Goal: Information Seeking & Learning: Learn about a topic

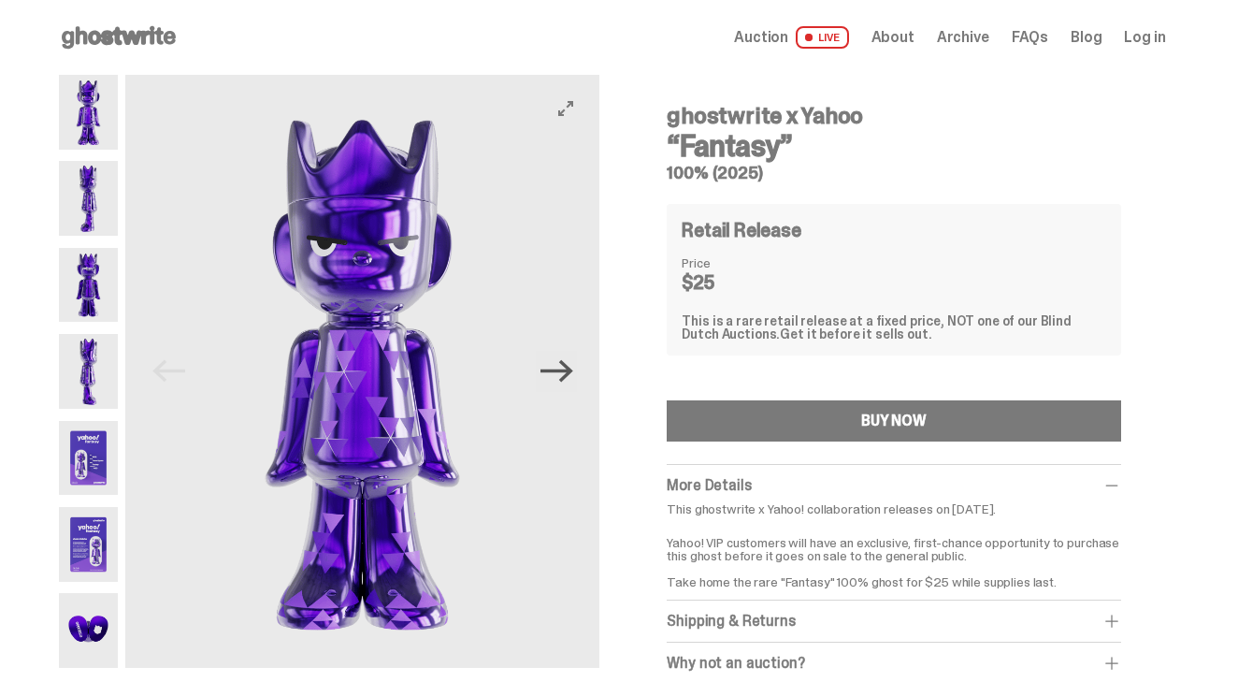
click at [567, 372] on icon "Next" at bounding box center [557, 371] width 33 height 22
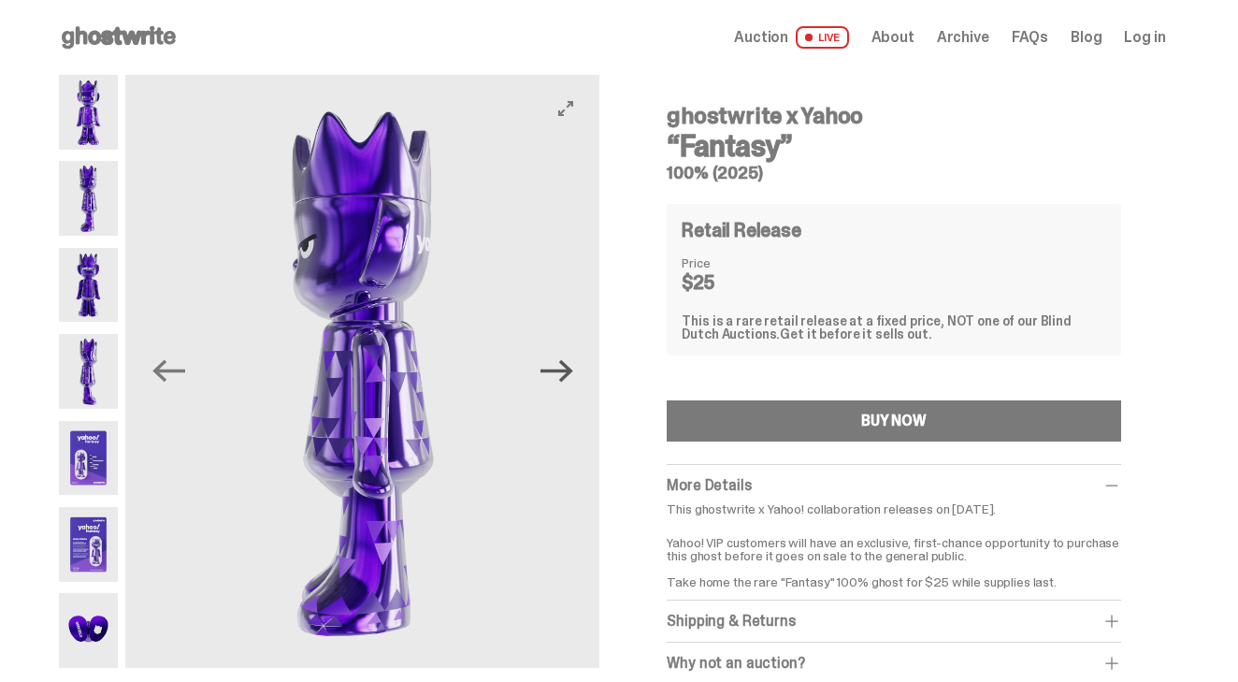
click at [567, 372] on icon "Next" at bounding box center [557, 371] width 33 height 22
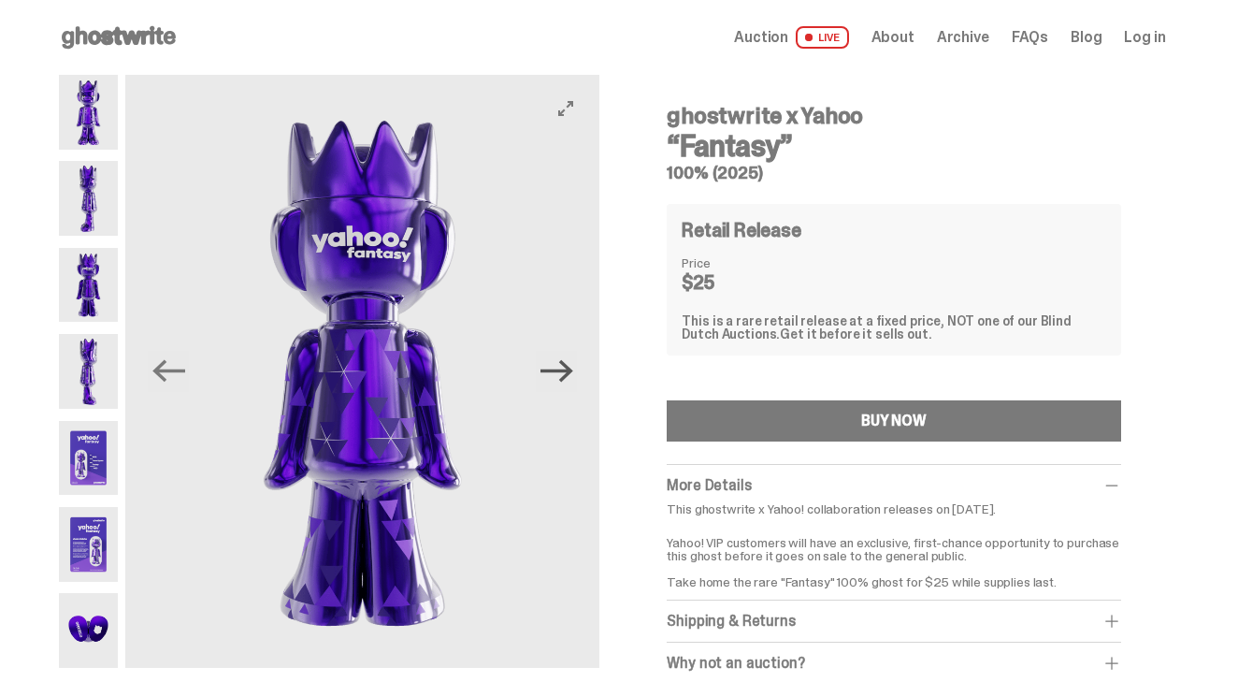
click at [567, 372] on icon "Next" at bounding box center [557, 371] width 33 height 22
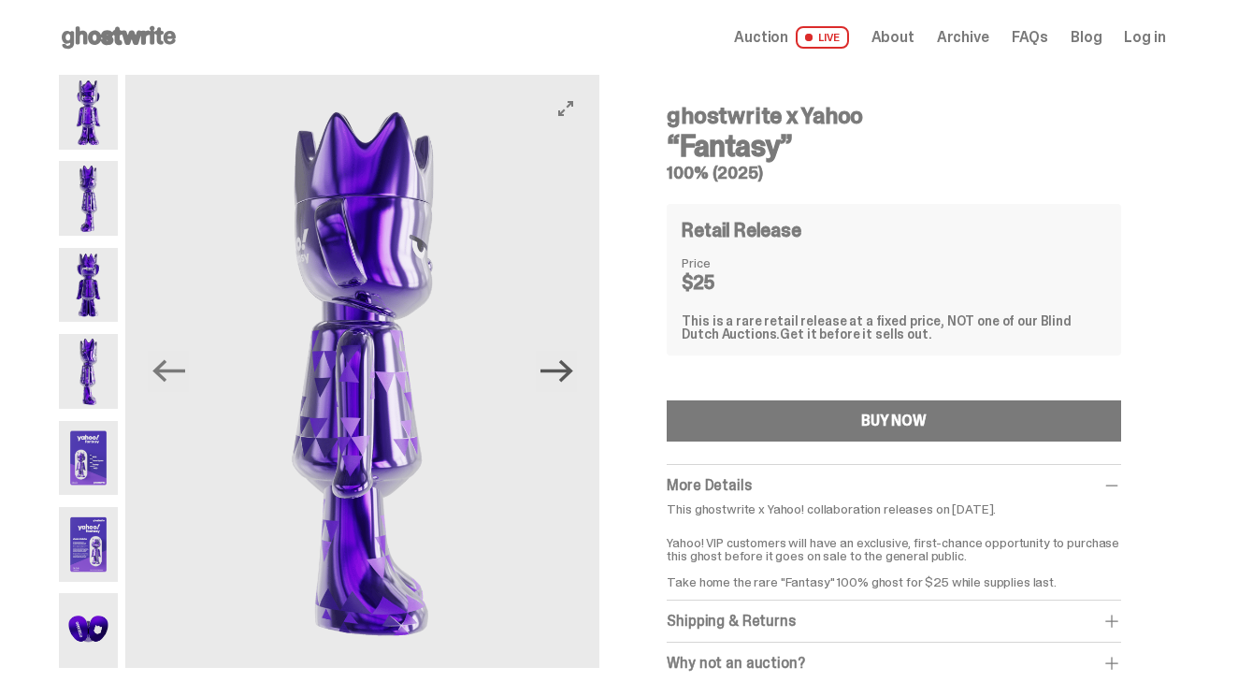
click at [567, 372] on icon "Next" at bounding box center [557, 371] width 33 height 22
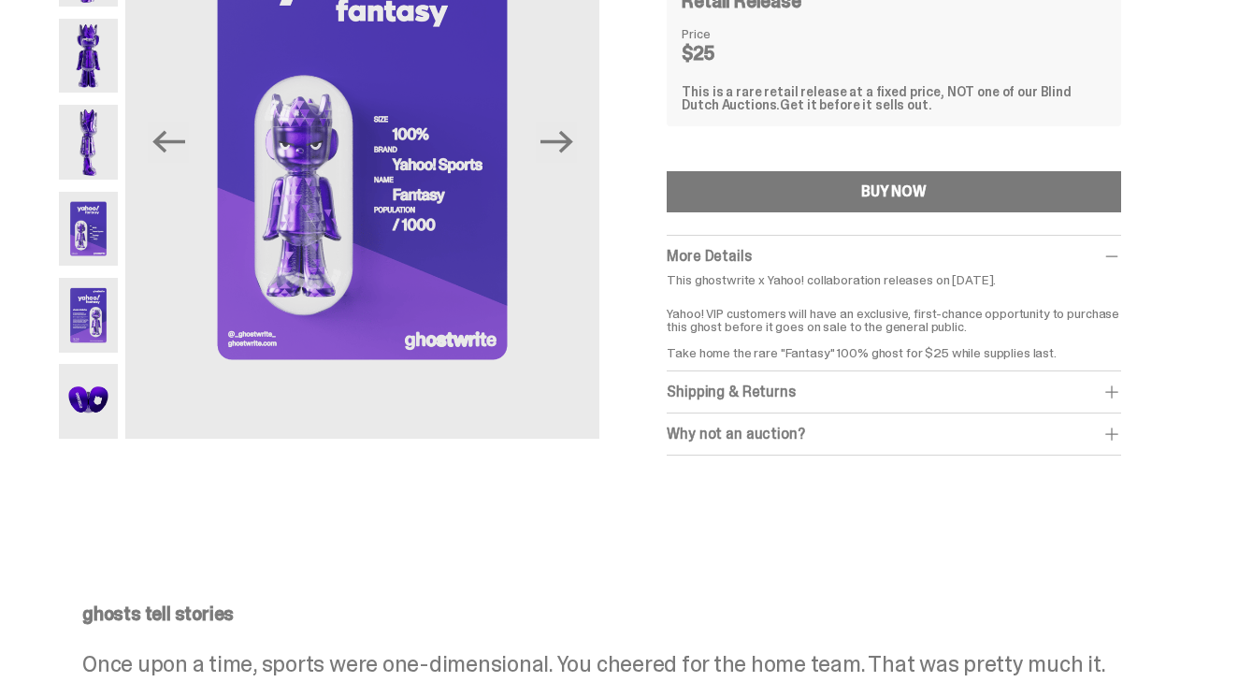
scroll to position [232, 0]
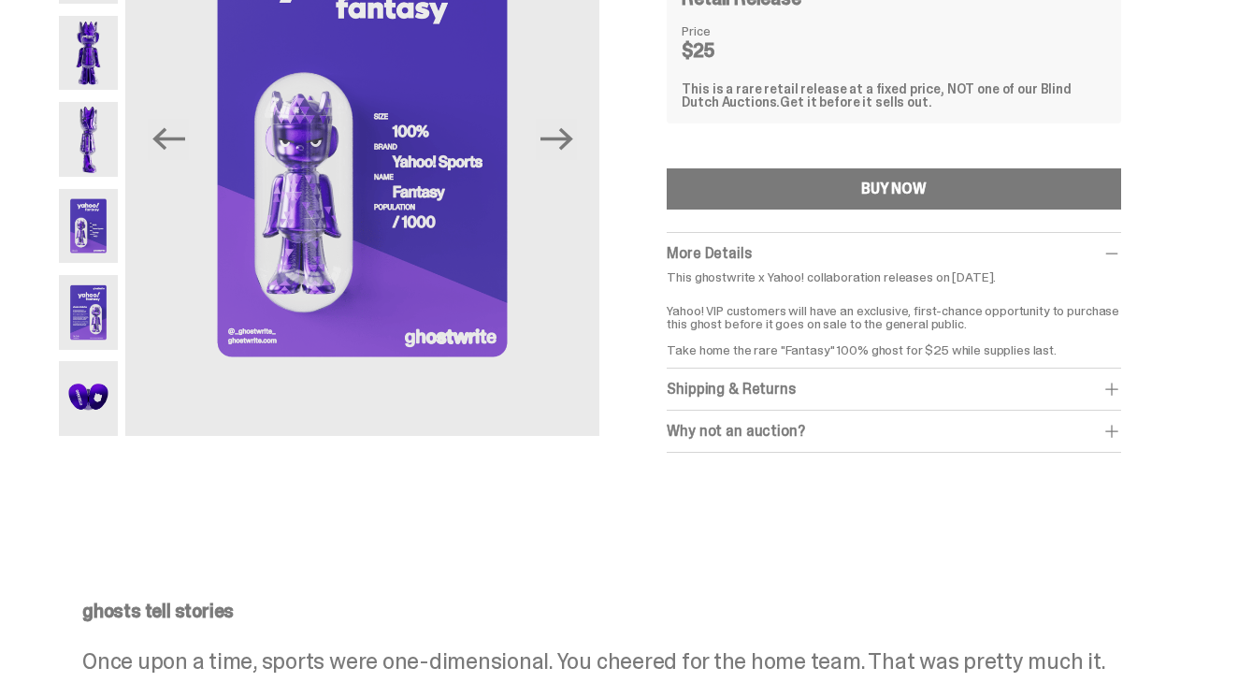
click at [816, 429] on div "Why not an auction?" at bounding box center [894, 431] width 454 height 19
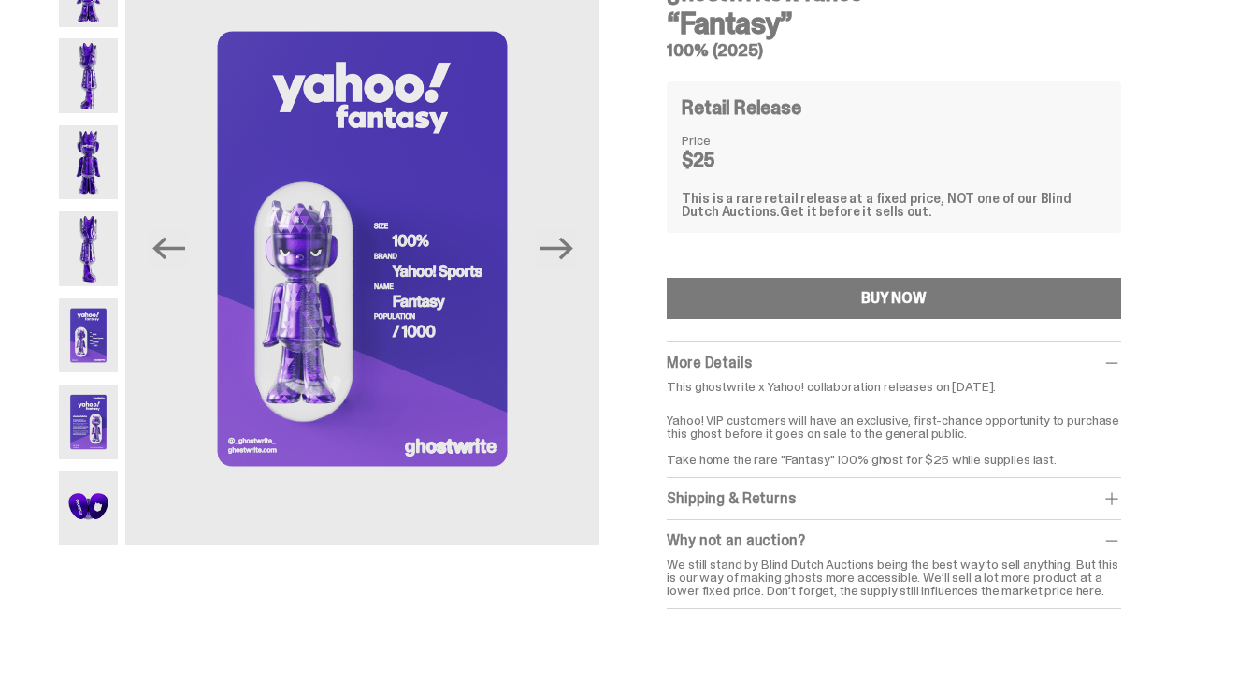
scroll to position [102, 0]
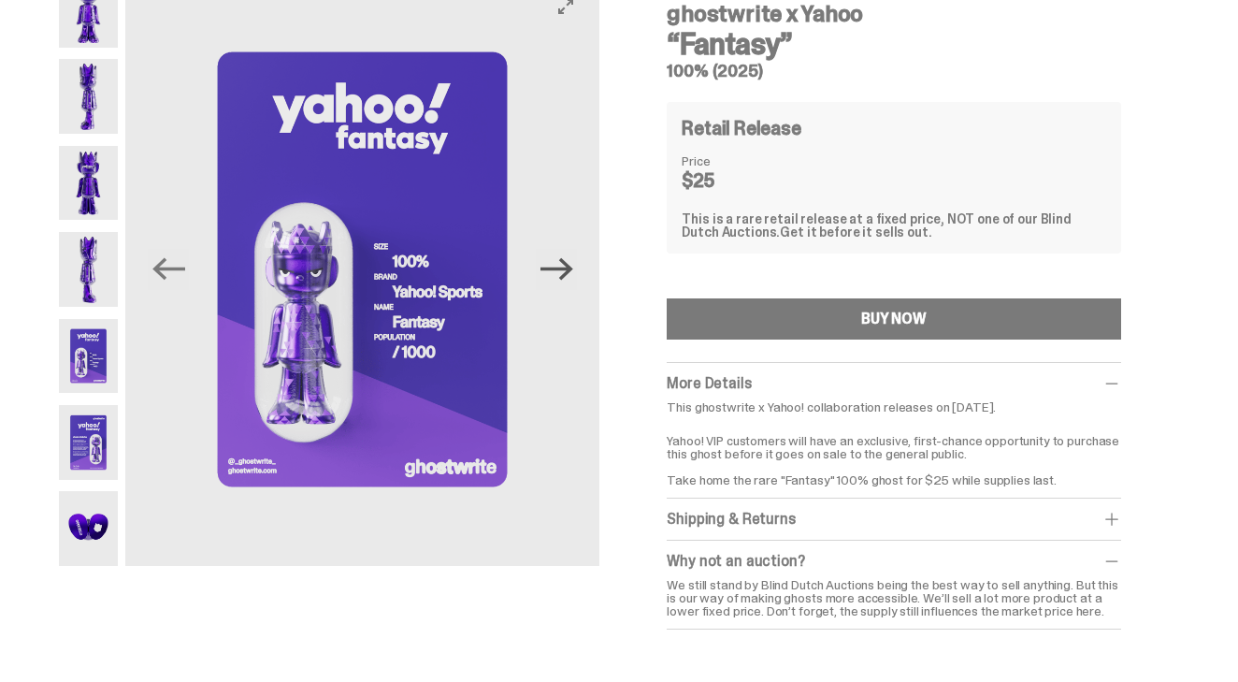
click at [565, 262] on icon "Next" at bounding box center [557, 268] width 33 height 33
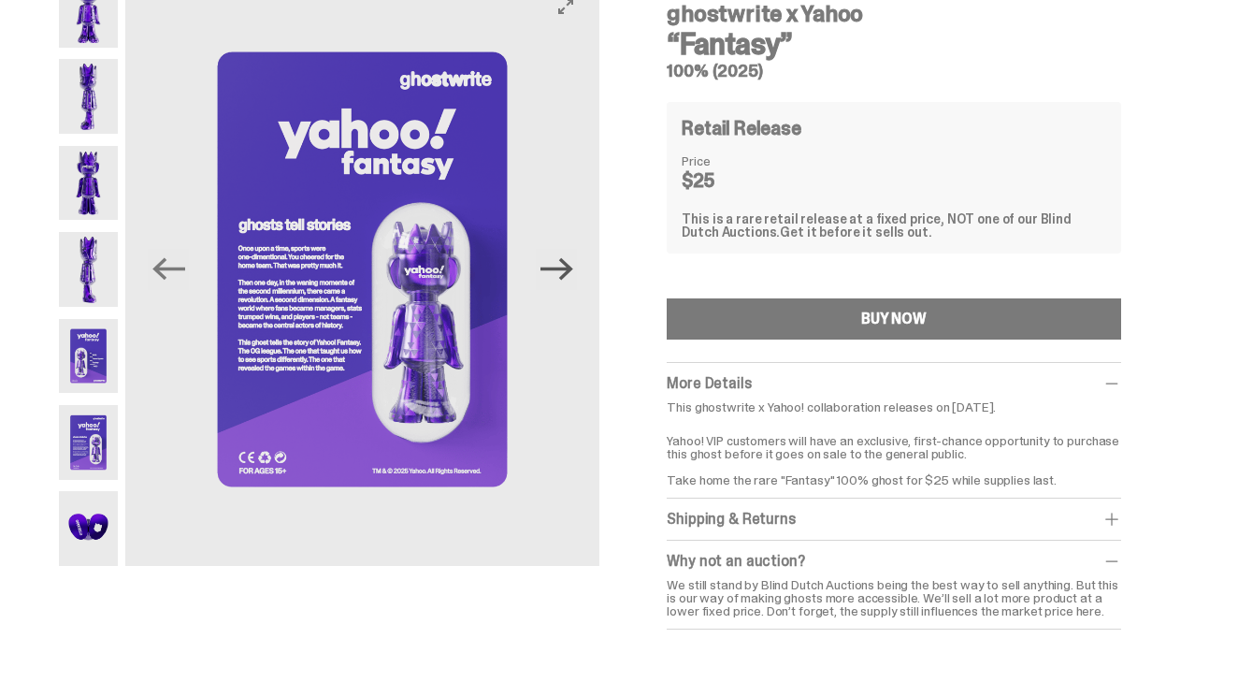
click at [565, 262] on icon "Next" at bounding box center [557, 268] width 33 height 33
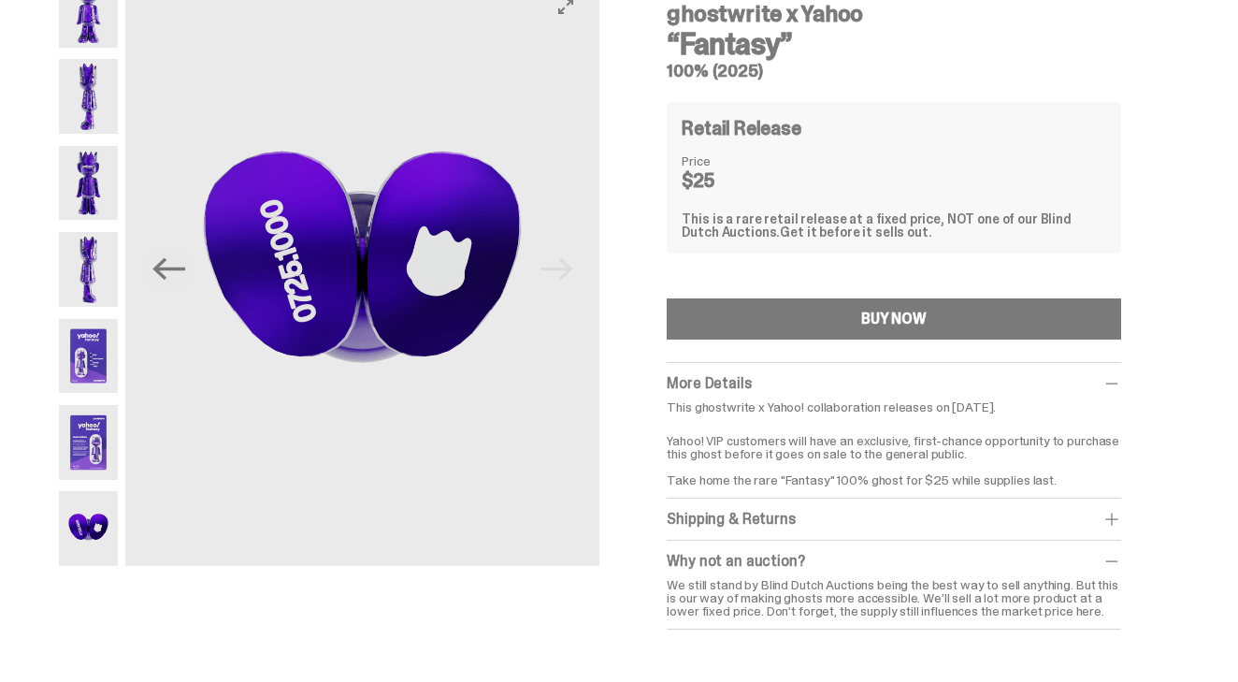
click at [565, 262] on img at bounding box center [362, 269] width 474 height 593
click at [149, 279] on img at bounding box center [362, 269] width 474 height 593
click at [161, 270] on icon "Previous" at bounding box center [168, 269] width 33 height 22
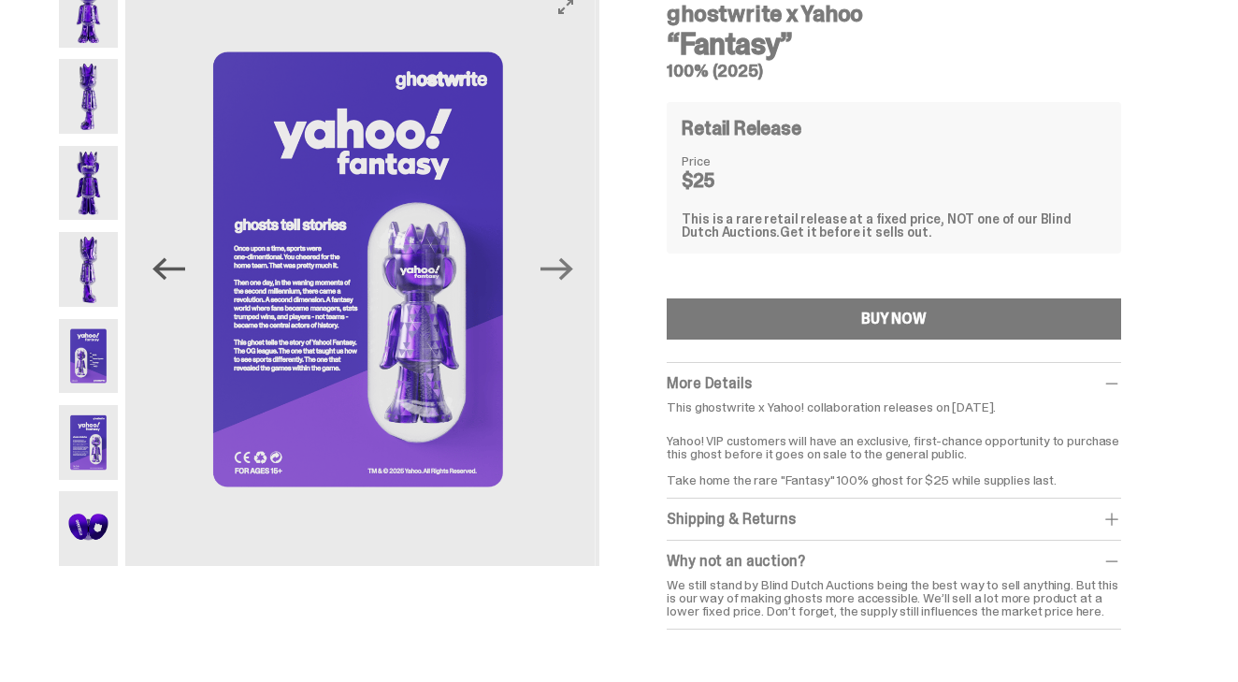
click at [161, 270] on icon "Previous" at bounding box center [168, 269] width 33 height 22
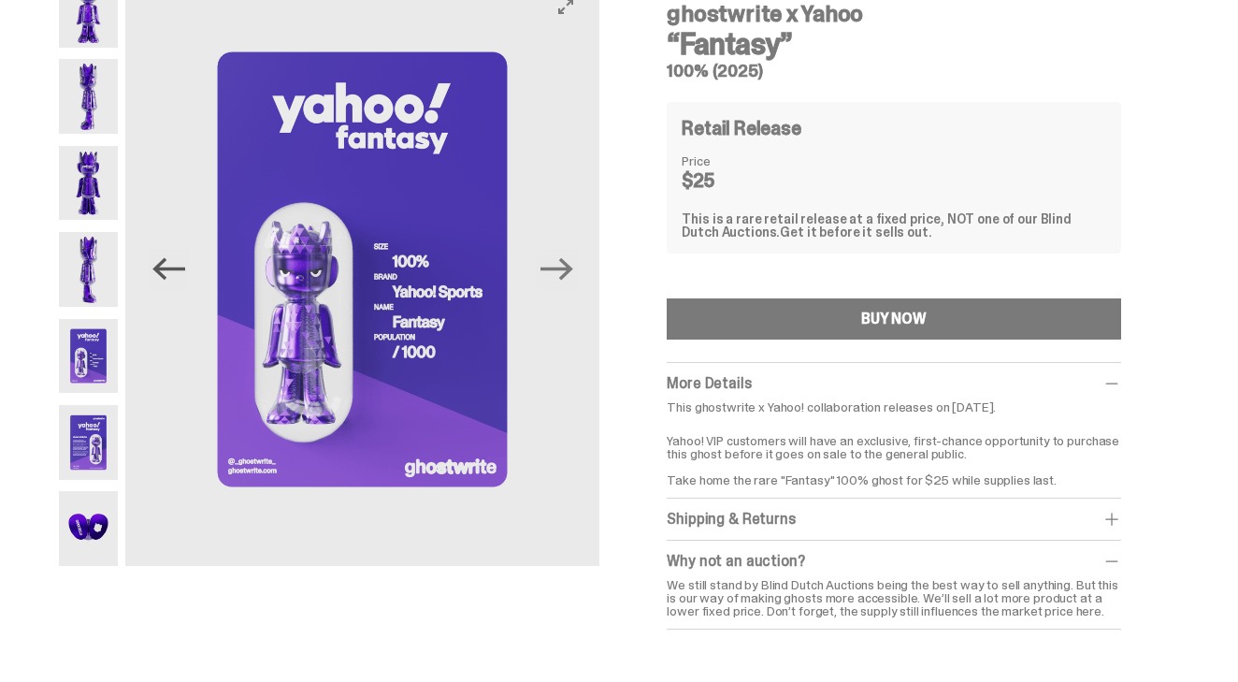
click at [161, 270] on icon "Previous" at bounding box center [168, 269] width 33 height 22
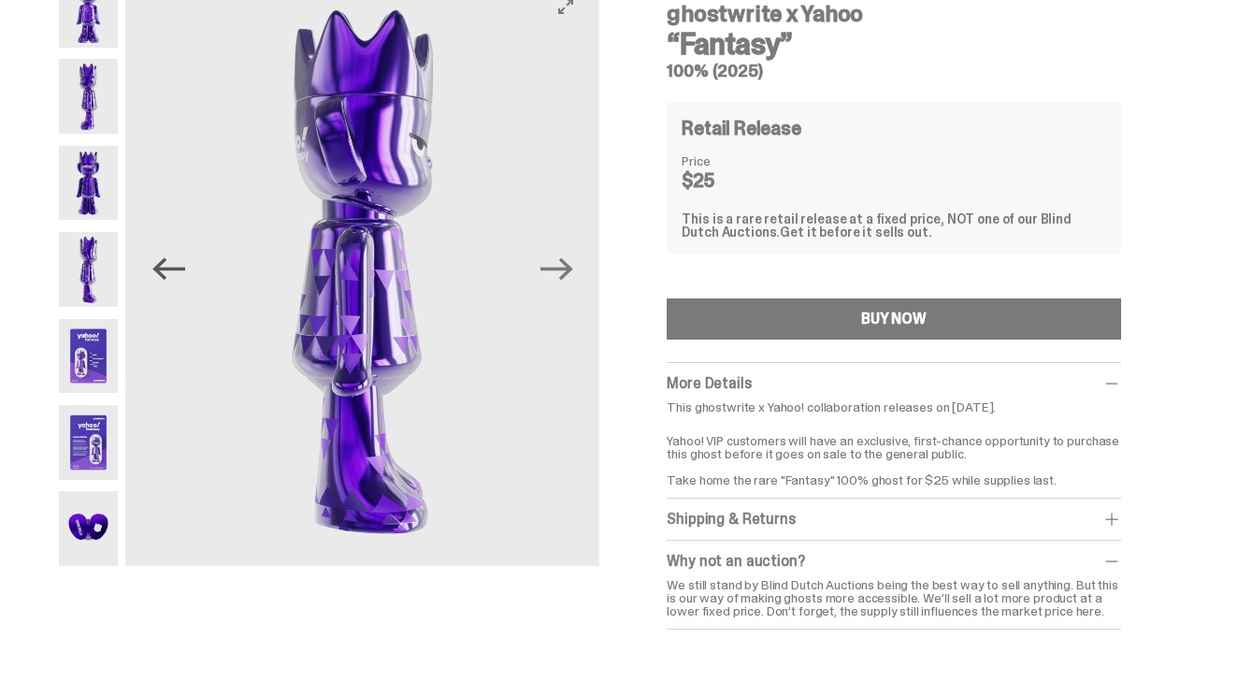
click at [161, 270] on icon "Previous" at bounding box center [168, 269] width 33 height 22
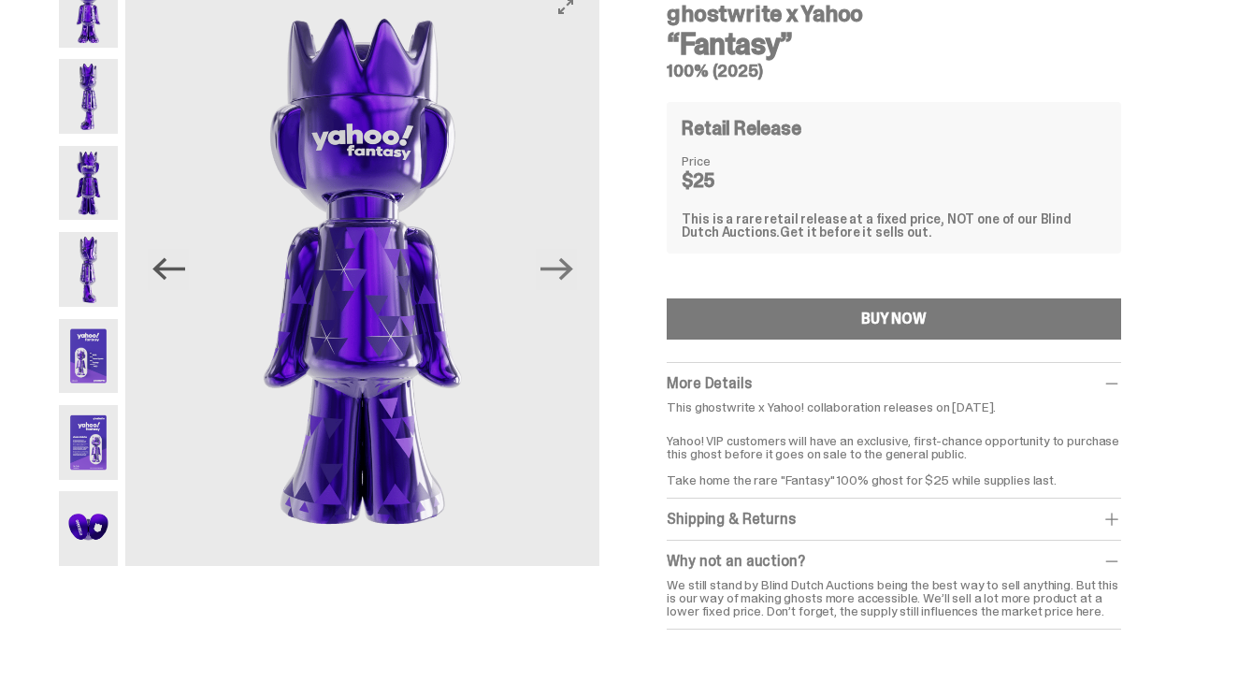
click at [161, 270] on icon "Previous" at bounding box center [168, 269] width 33 height 22
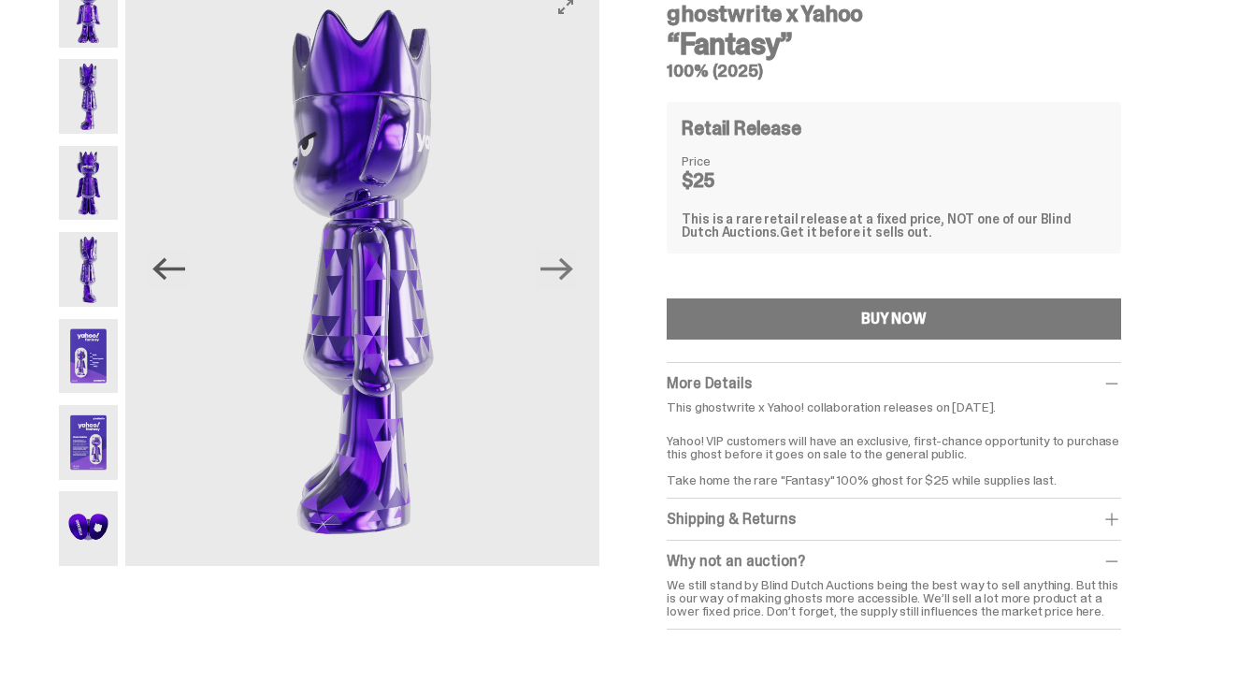
click at [161, 270] on icon "Previous" at bounding box center [168, 269] width 33 height 22
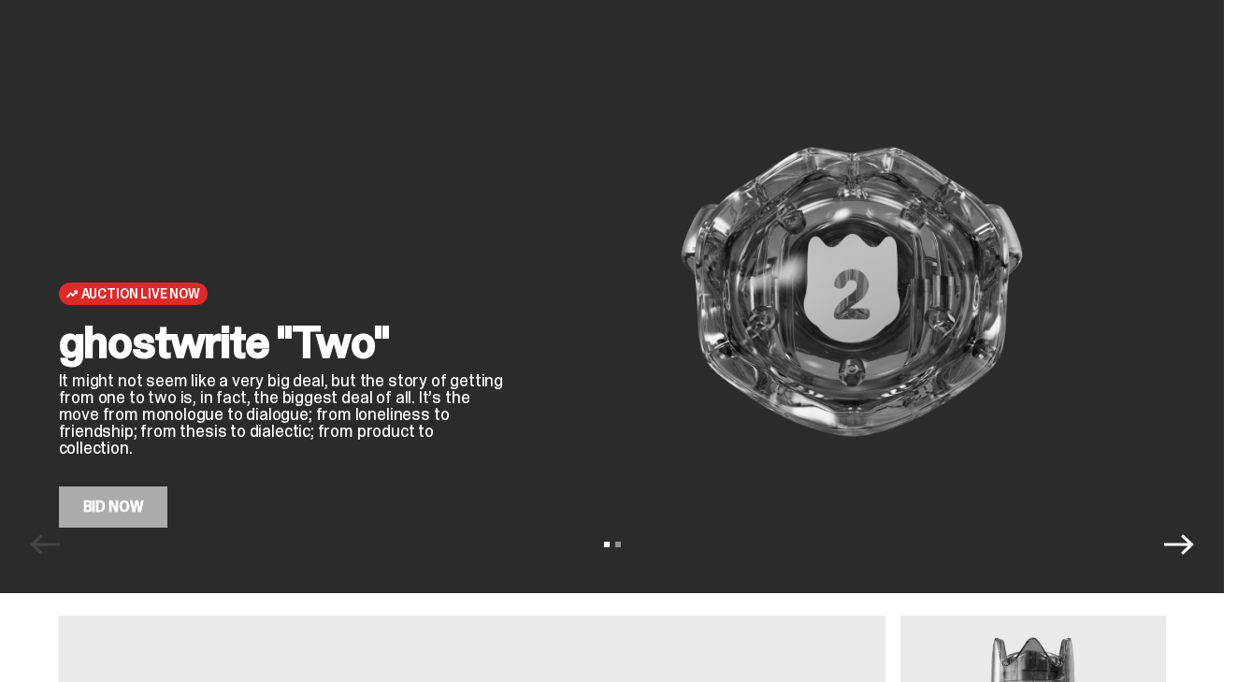
scroll to position [89, 0]
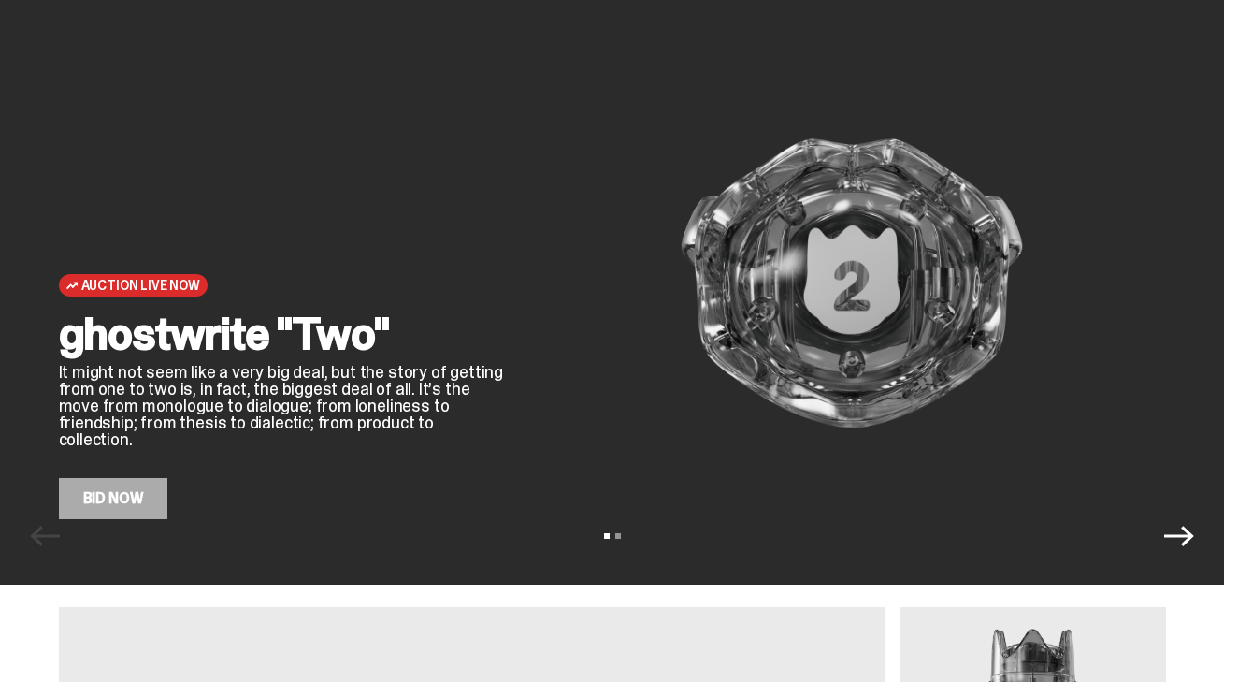
click at [1194, 554] on div "Auction Live Now ghostwrite "Two" It might not seem like a very big deal, but t…" at bounding box center [612, 247] width 1224 height 673
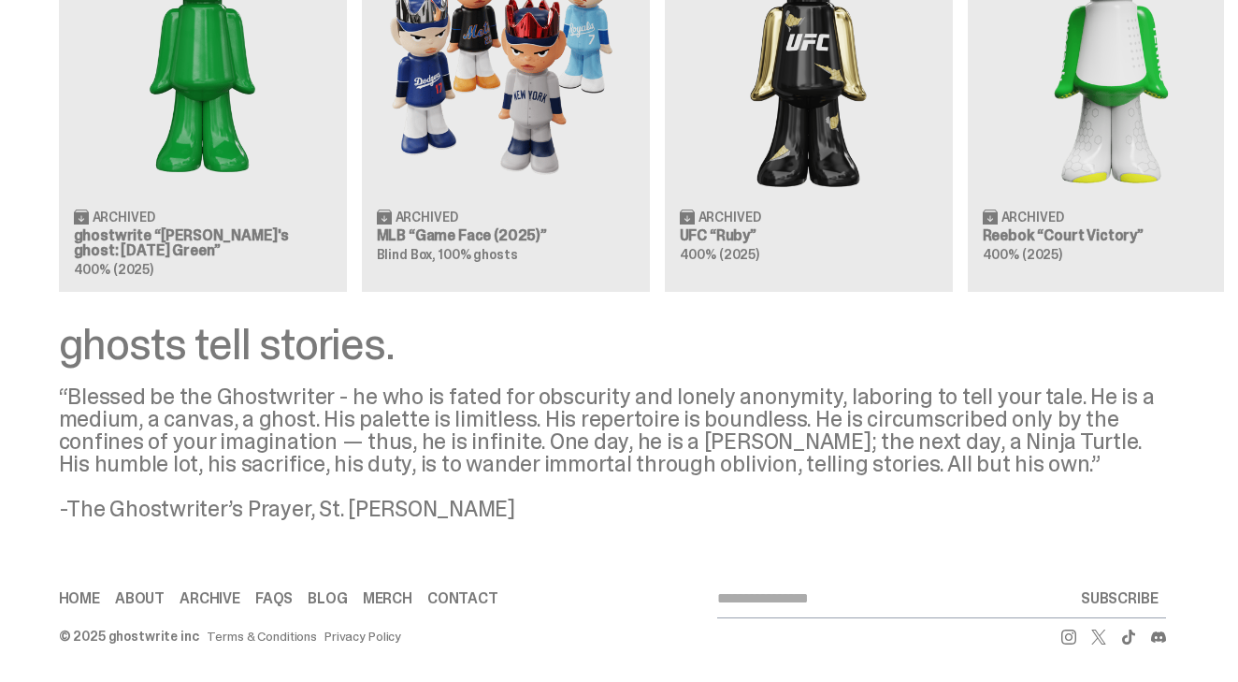
scroll to position [2179, 0]
